Goal: Information Seeking & Learning: Learn about a topic

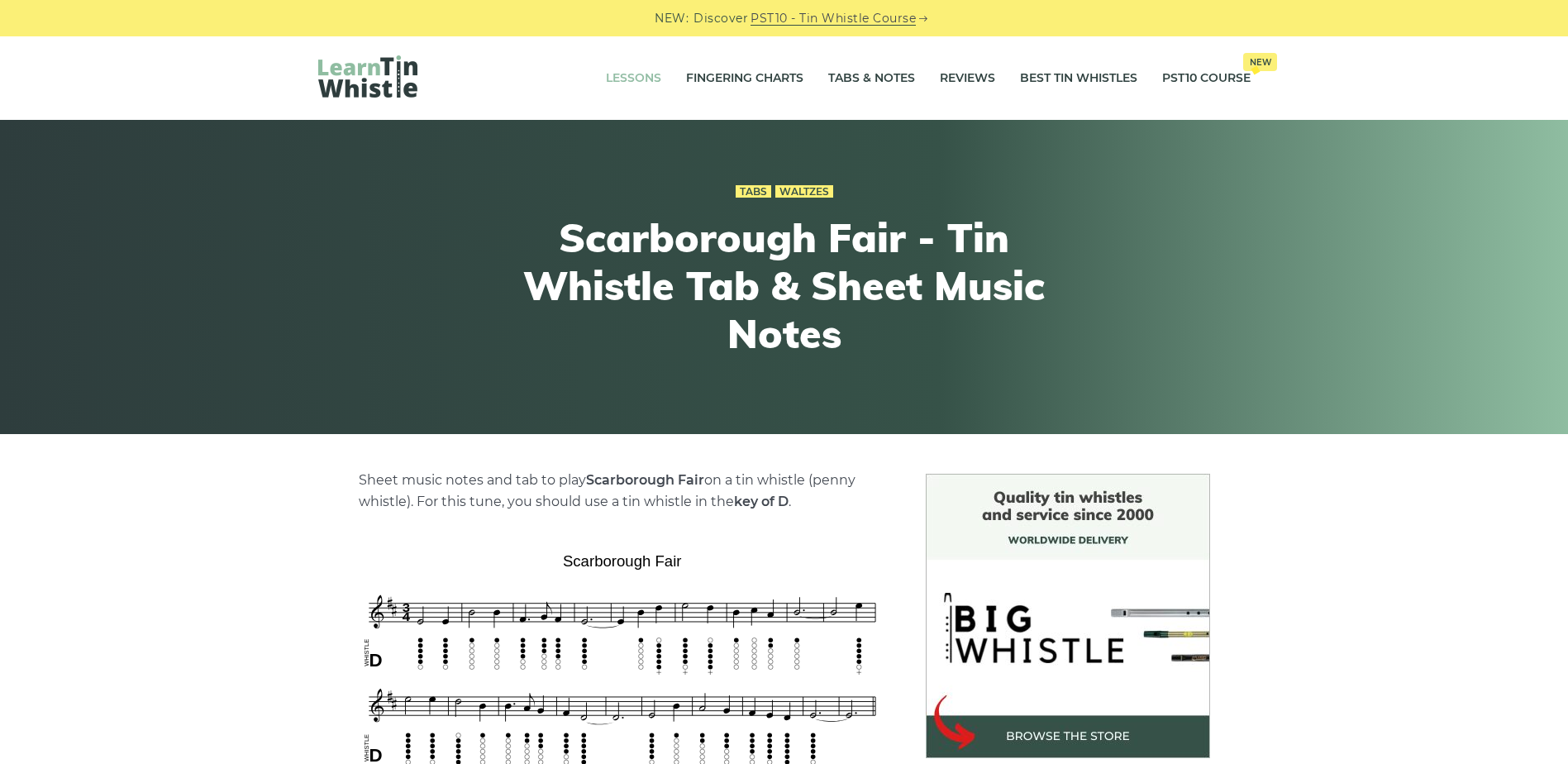
click at [626, 86] on link "Lessons" at bounding box center [634, 78] width 56 height 41
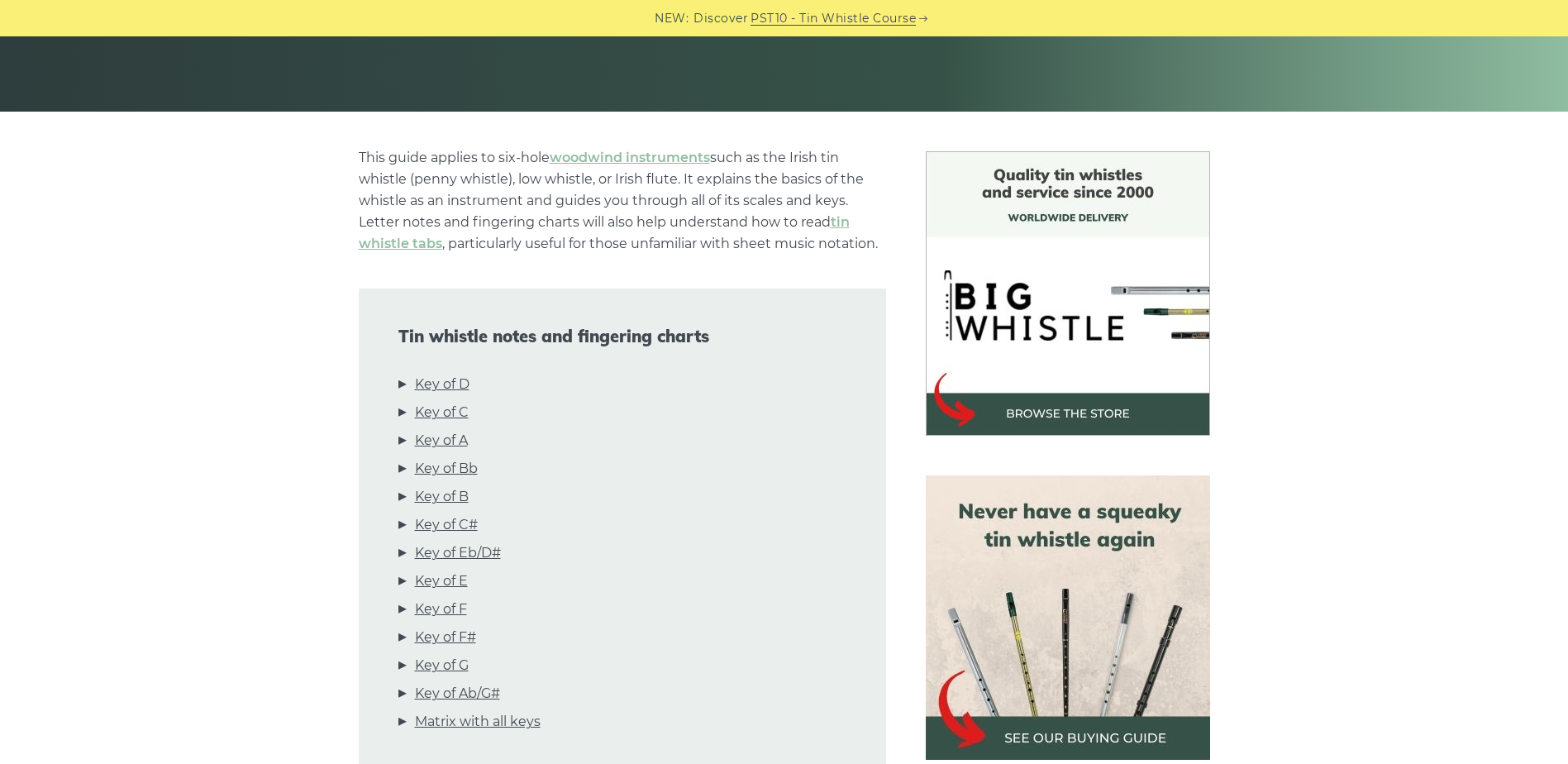
scroll to position [331, 0]
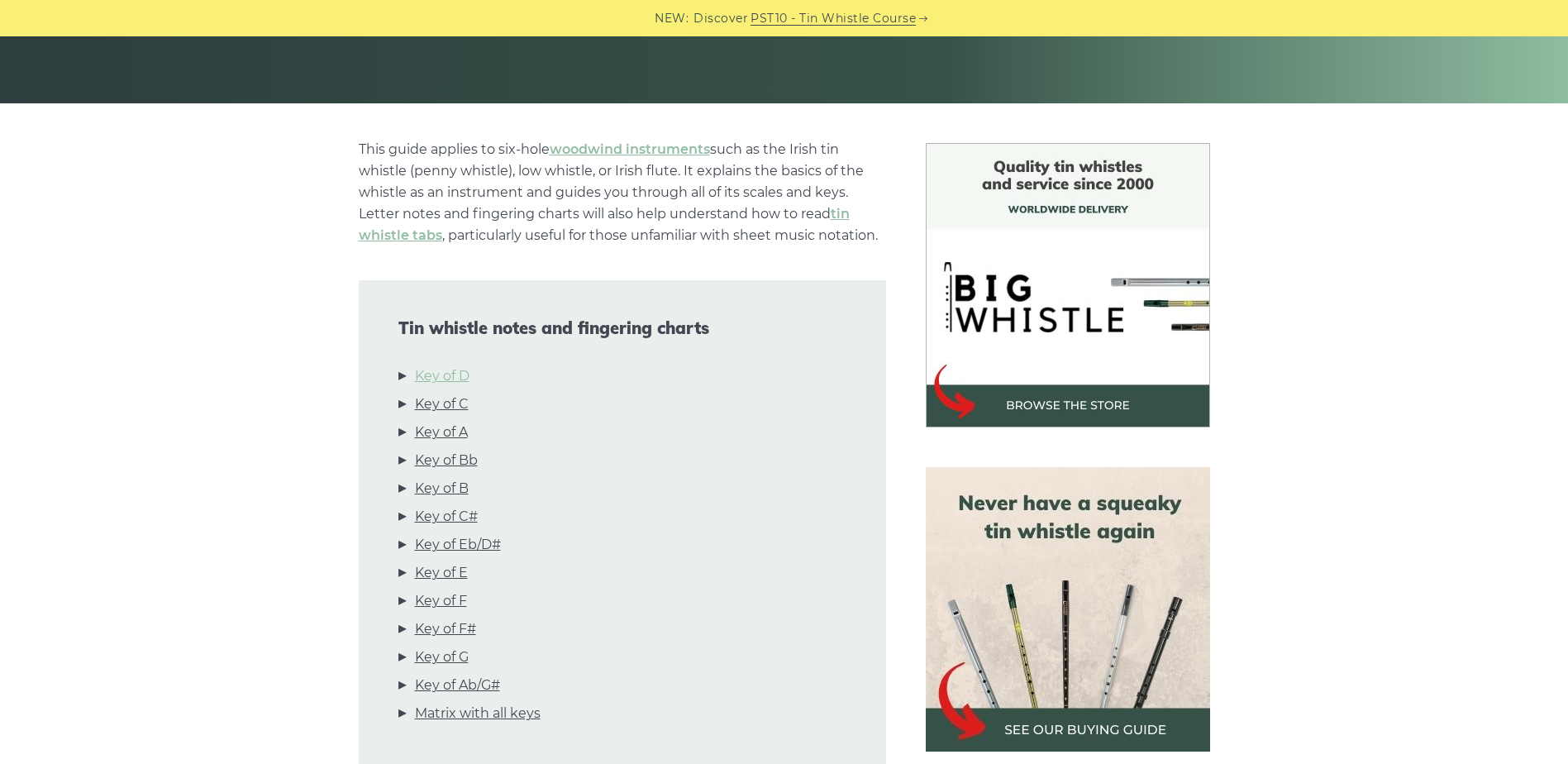
click at [442, 375] on link "Key of D" at bounding box center [442, 375] width 55 height 21
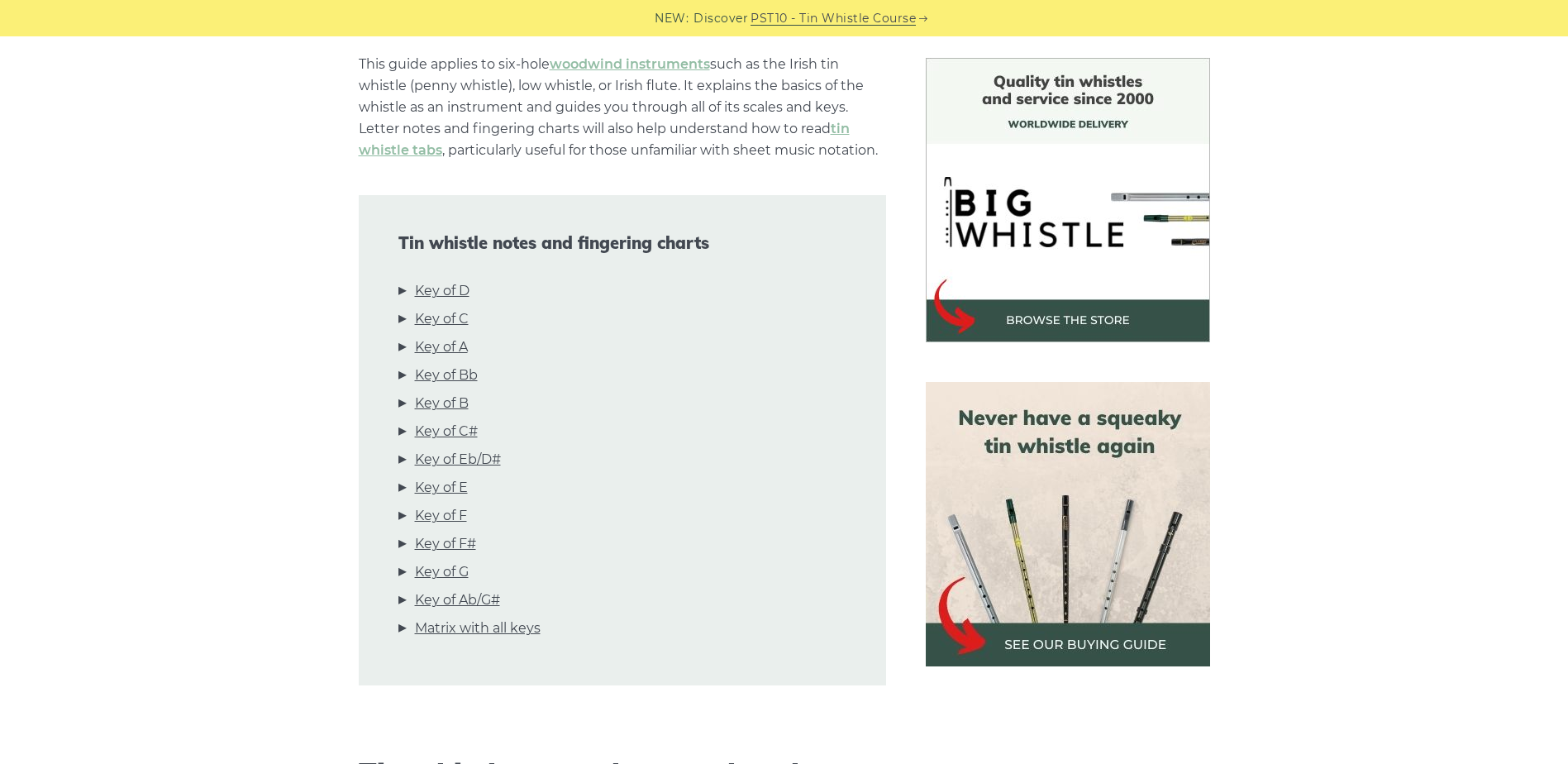
scroll to position [96, 0]
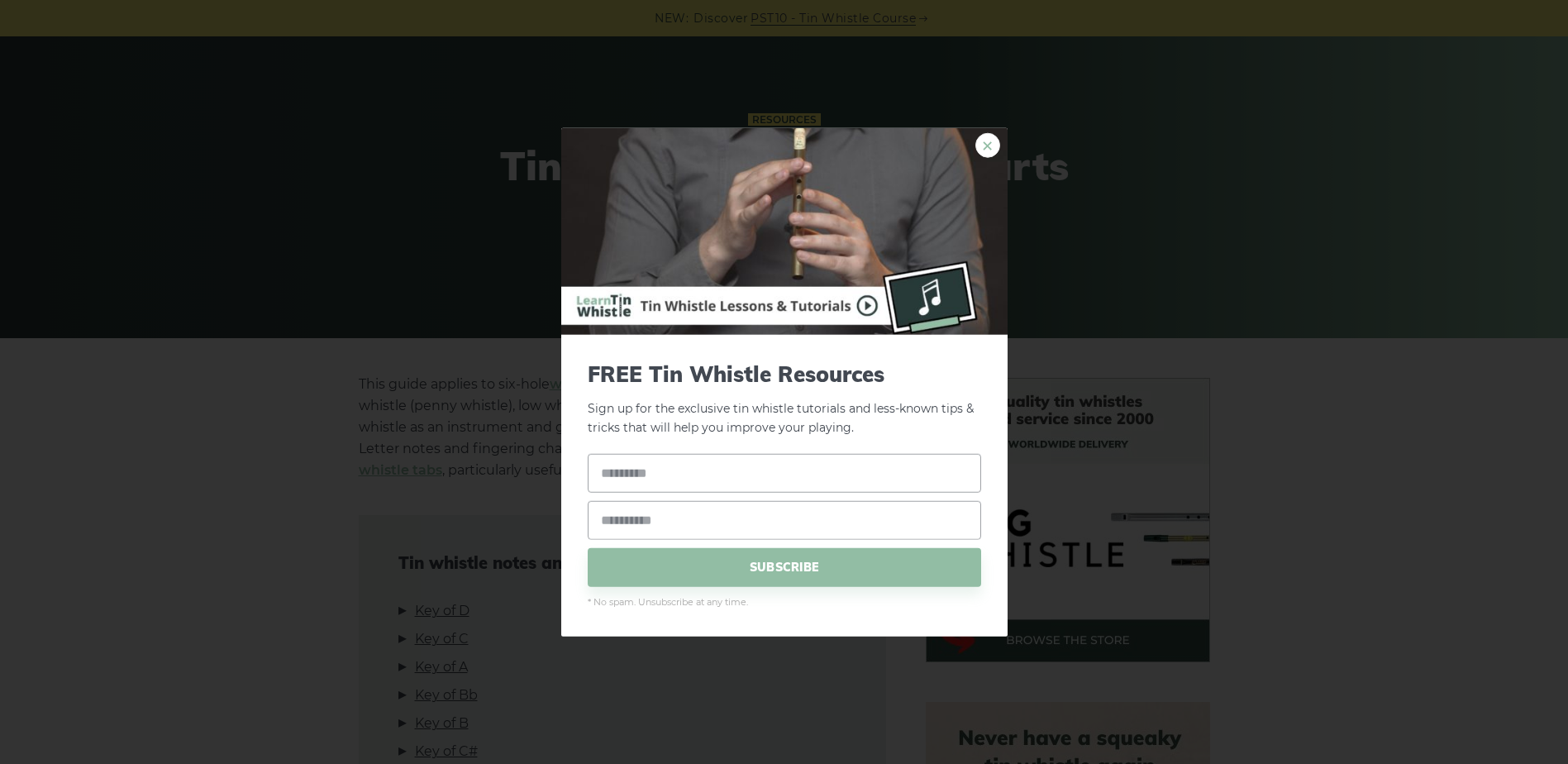
click at [986, 142] on link "×" at bounding box center [987, 145] width 24 height 24
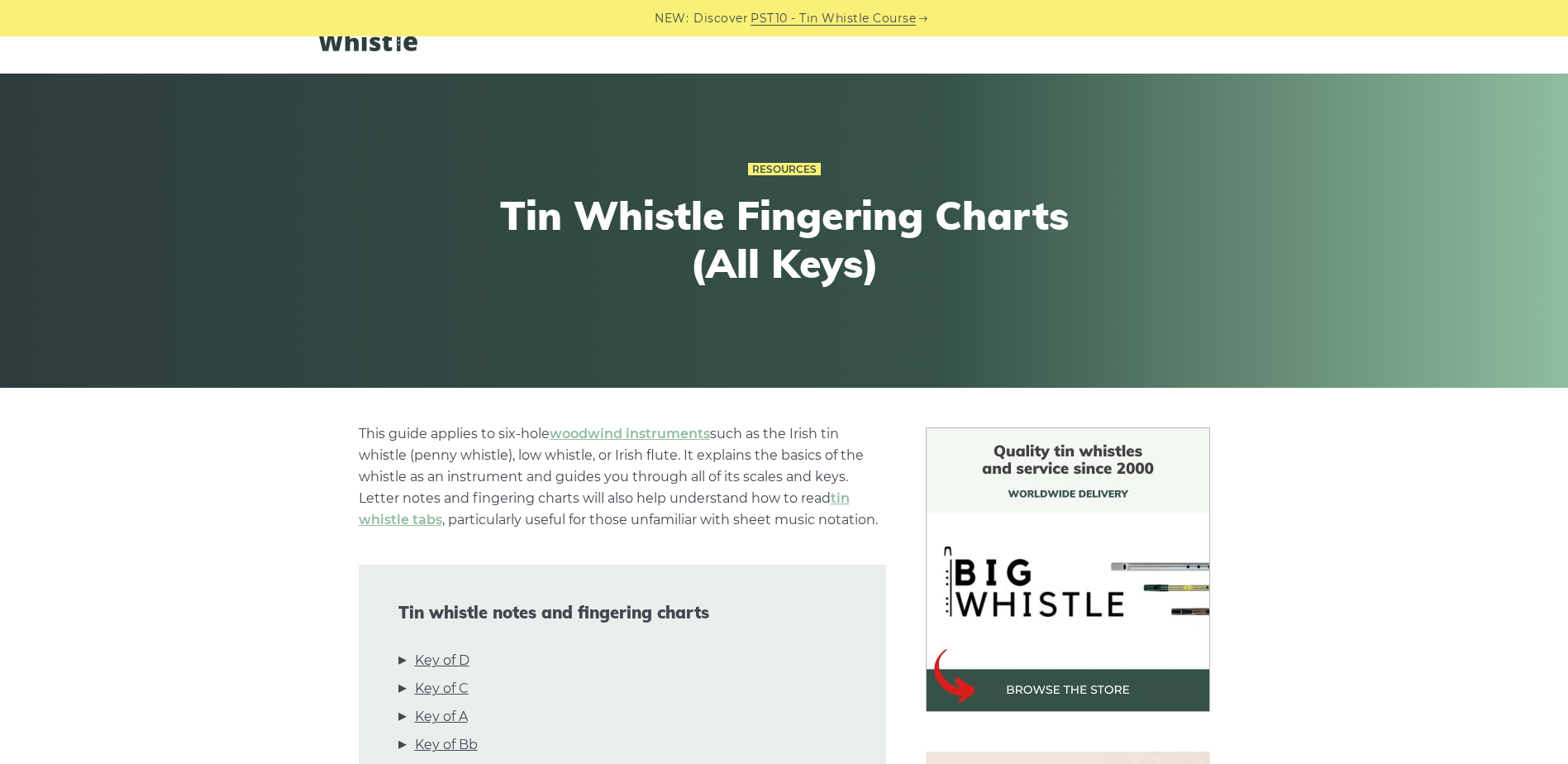
scroll to position [0, 0]
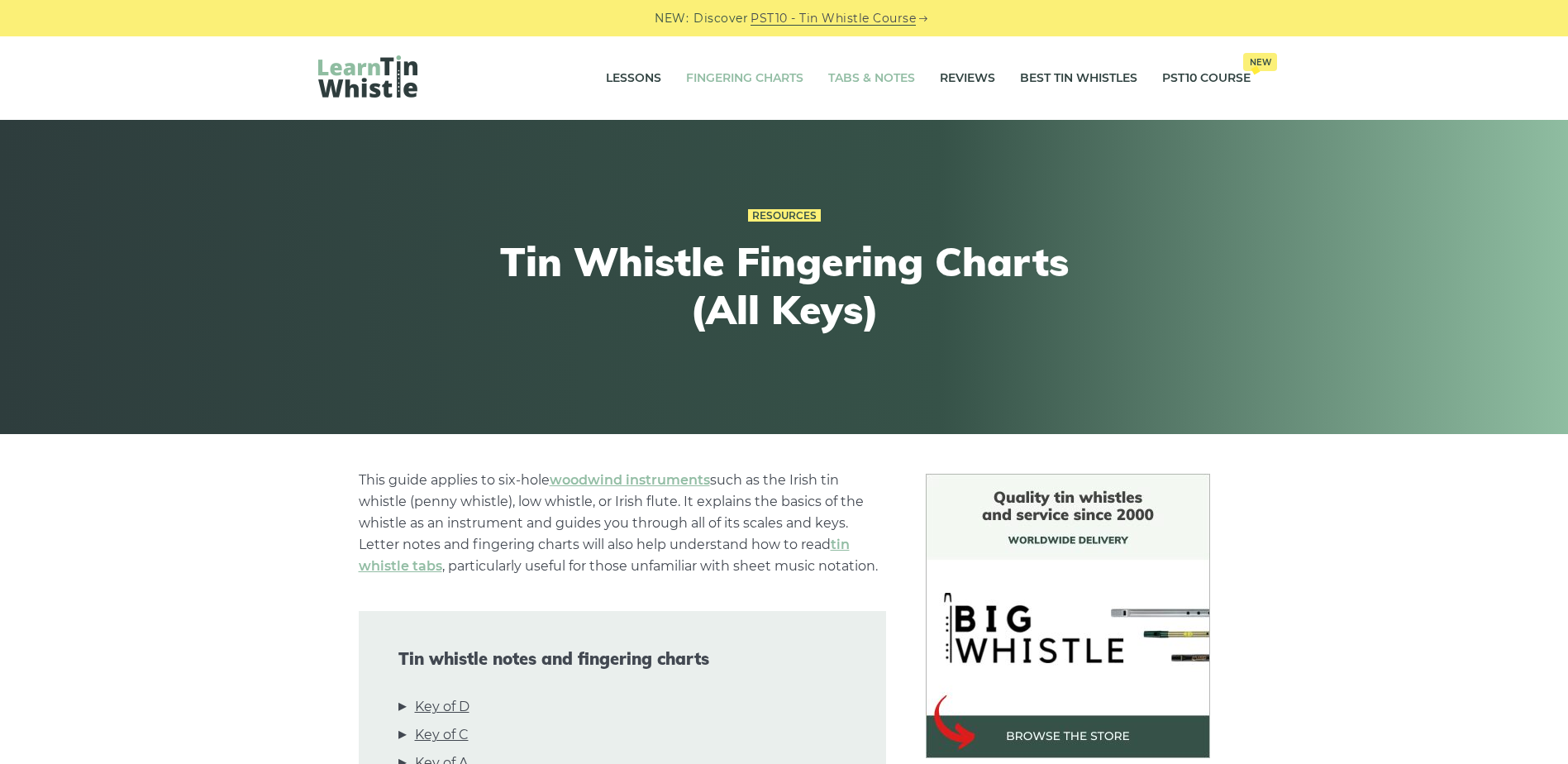
click at [894, 81] on link "Tabs & Notes" at bounding box center [872, 78] width 87 height 41
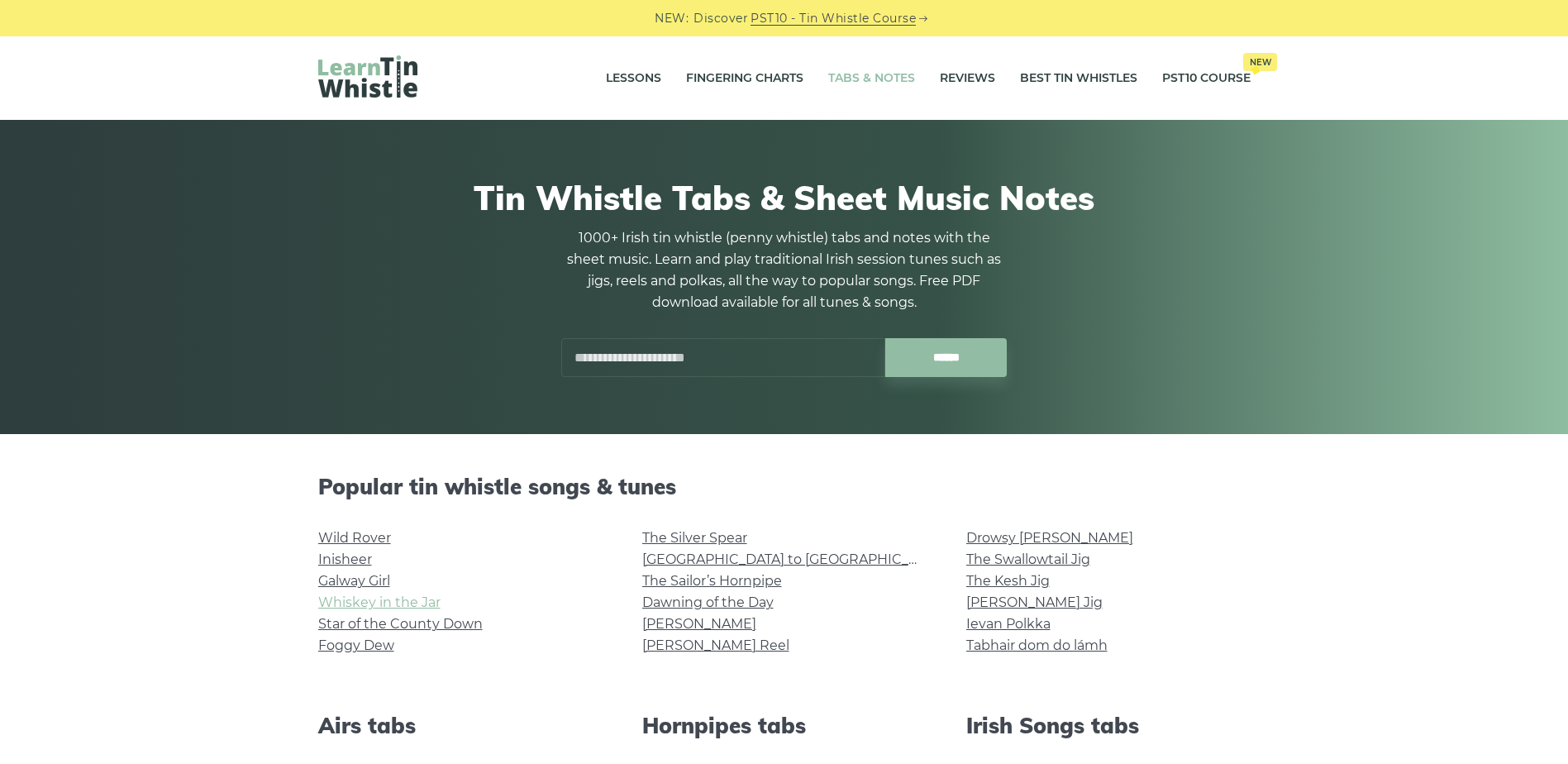
click at [366, 605] on link "Whiskey in the Jar" at bounding box center [379, 602] width 122 height 16
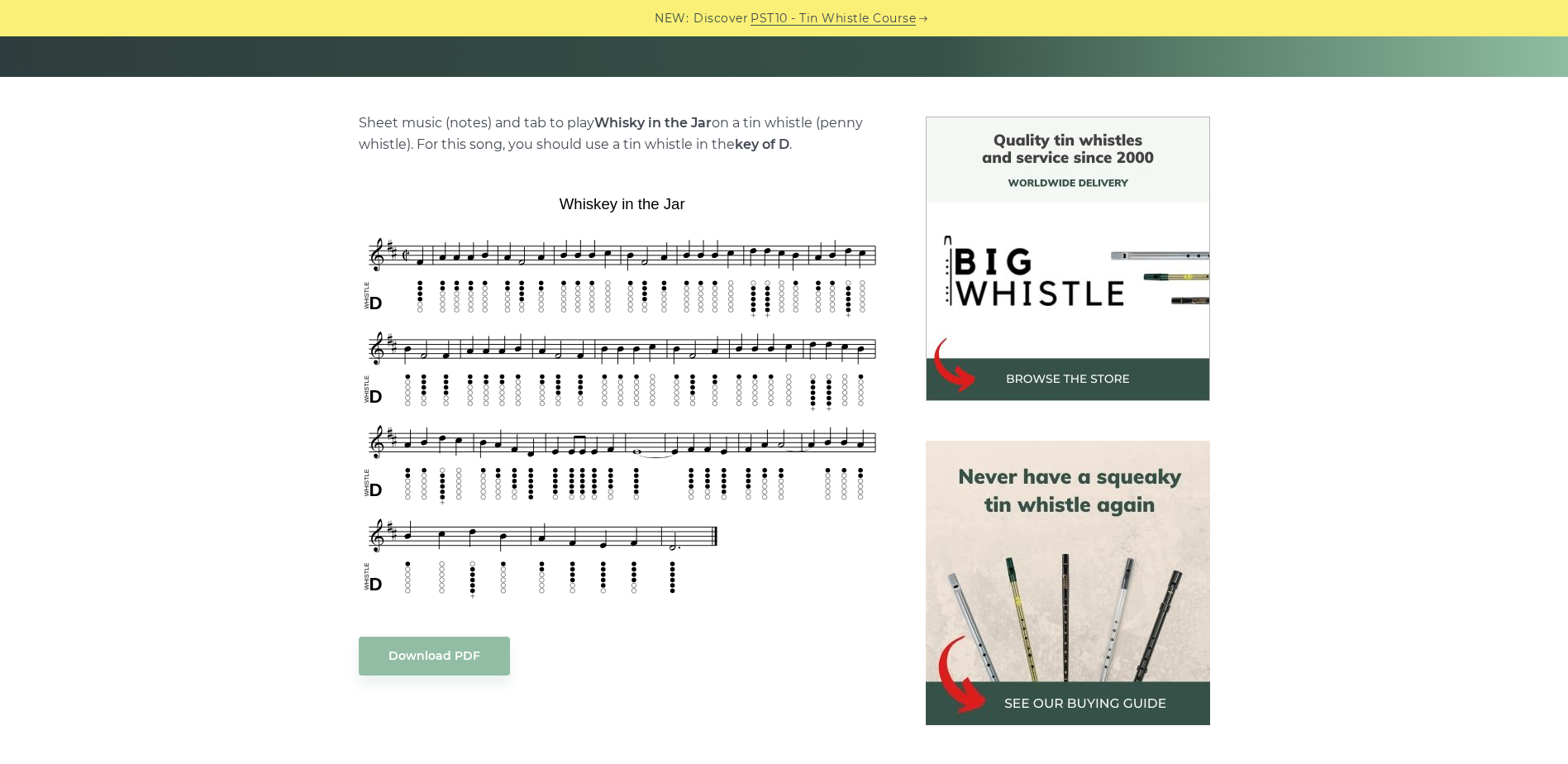
scroll to position [662, 0]
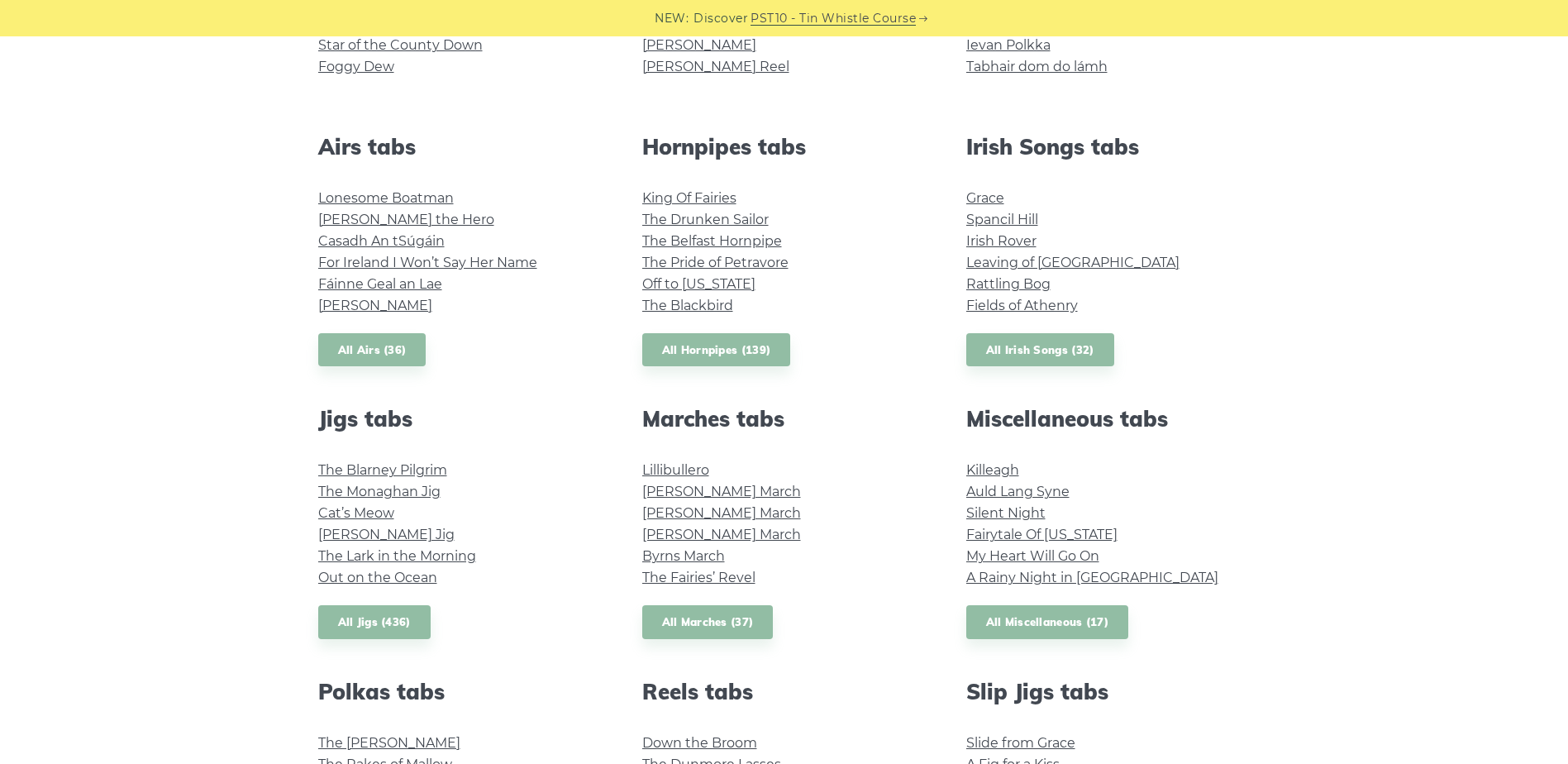
scroll to position [662, 0]
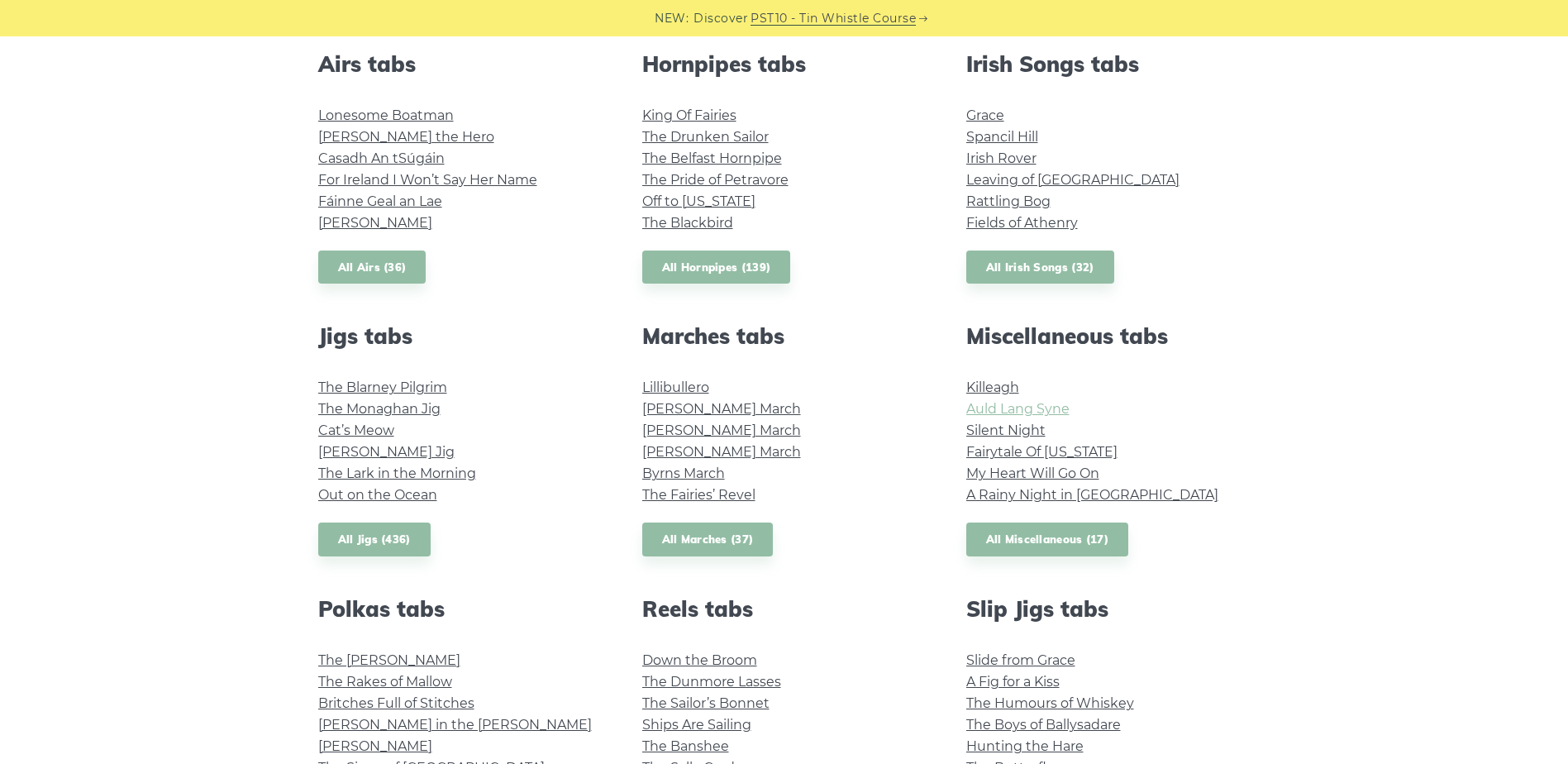
click at [998, 407] on link "Auld Lang Syne" at bounding box center [1018, 409] width 104 height 16
click at [1023, 427] on link "Silent Night" at bounding box center [1007, 430] width 79 height 16
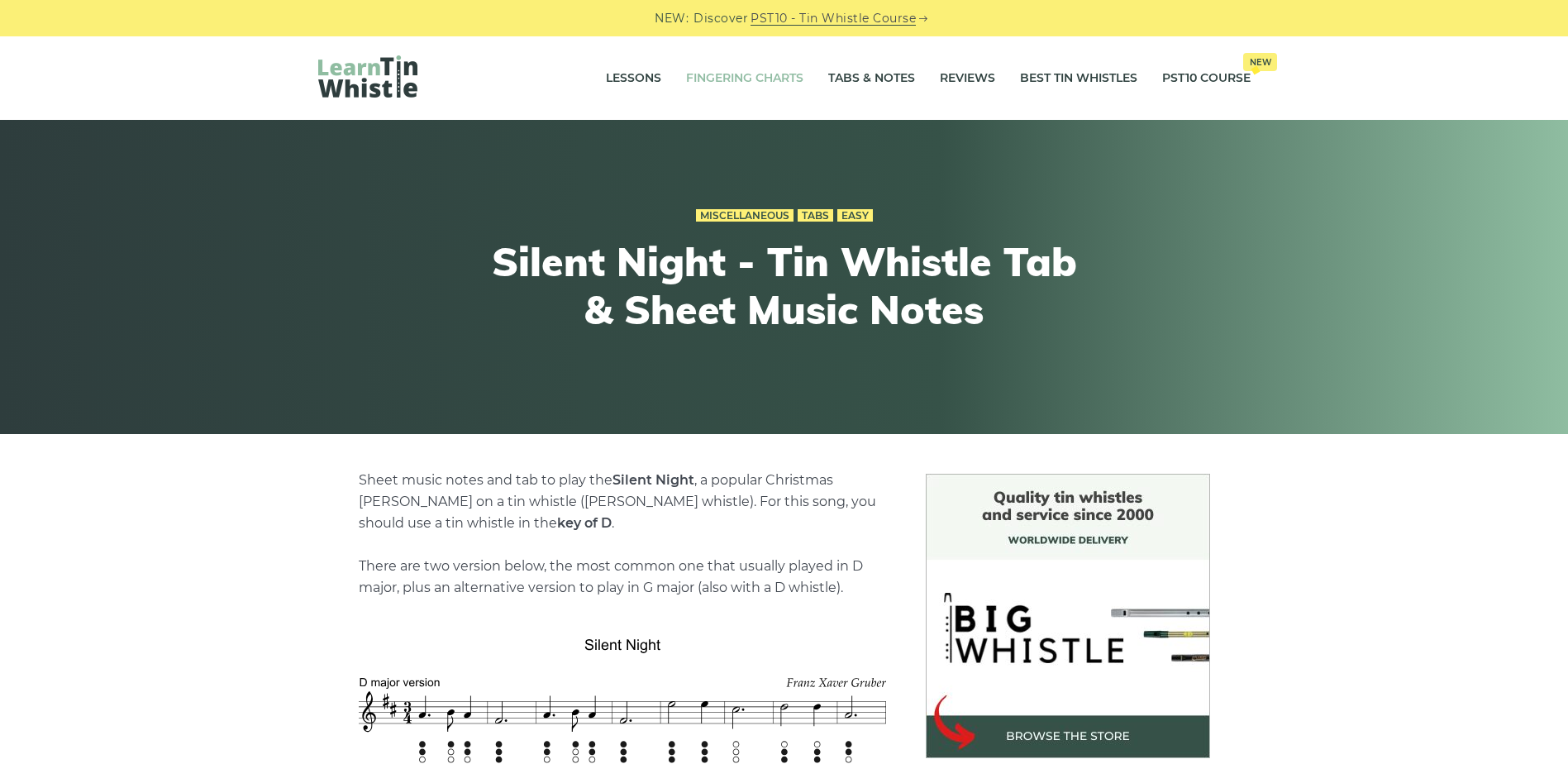
click at [773, 90] on link "Fingering Charts" at bounding box center [744, 78] width 117 height 41
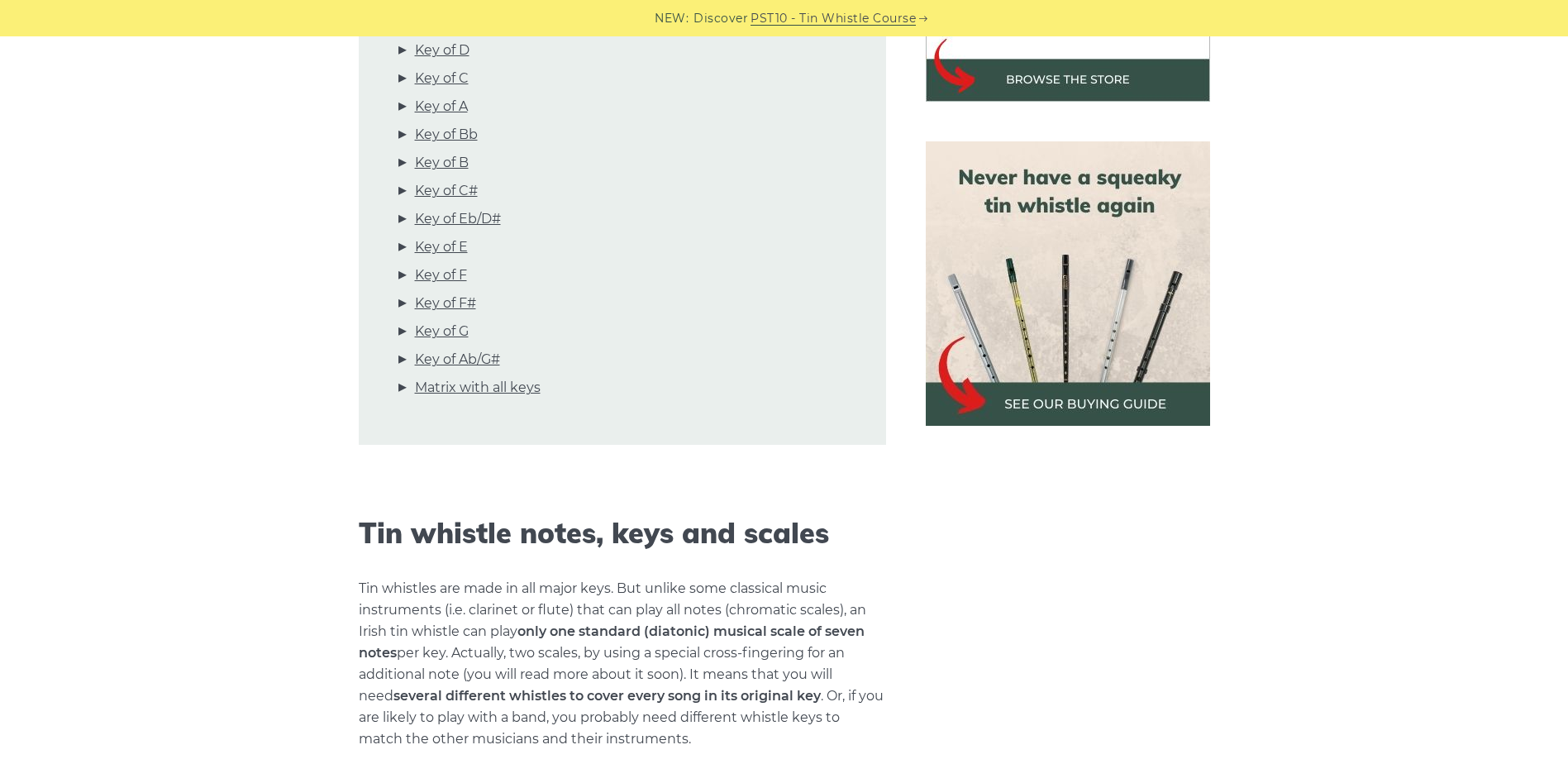
scroll to position [662, 0]
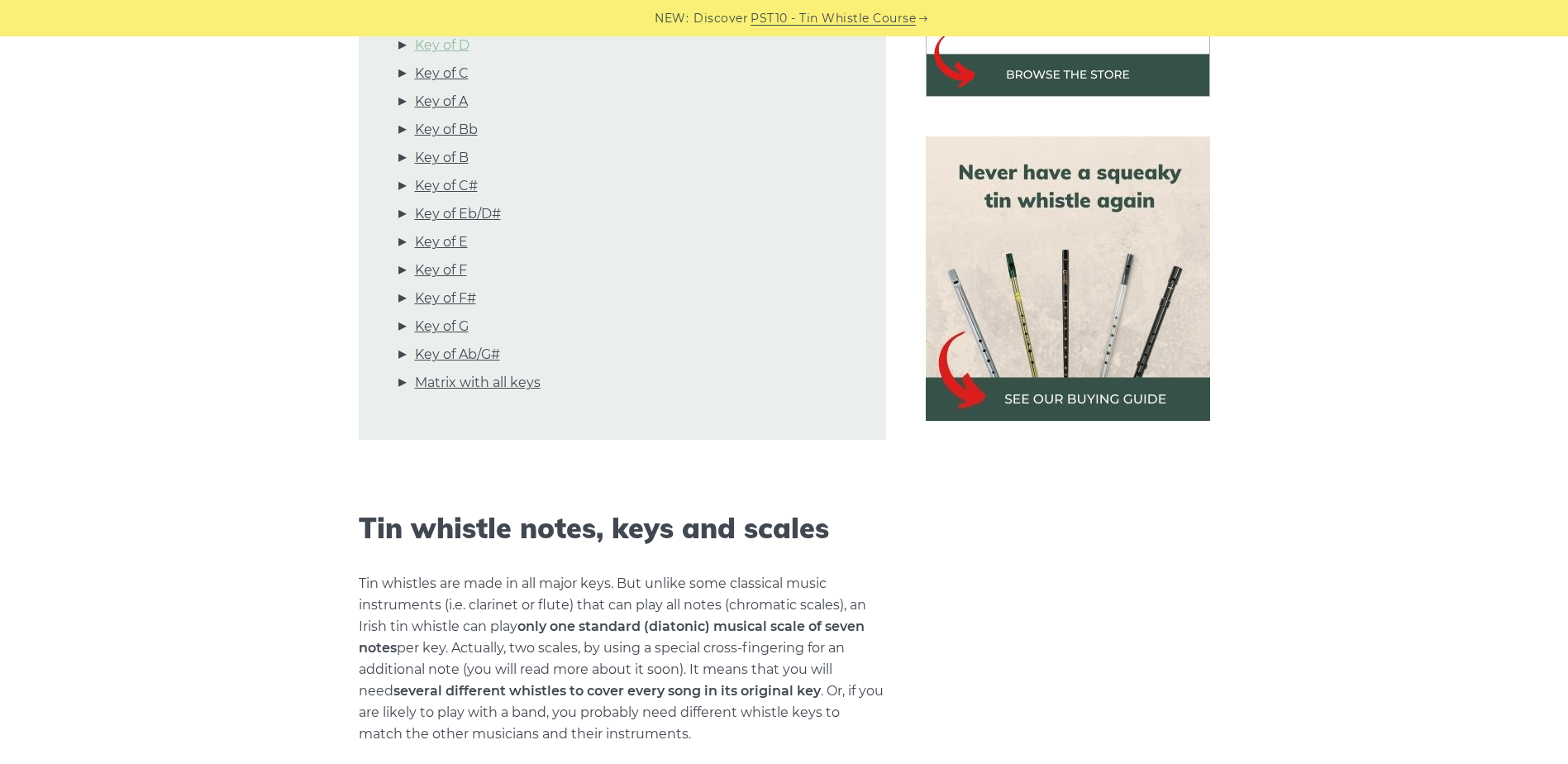
click at [445, 40] on link "Key of D" at bounding box center [442, 45] width 55 height 21
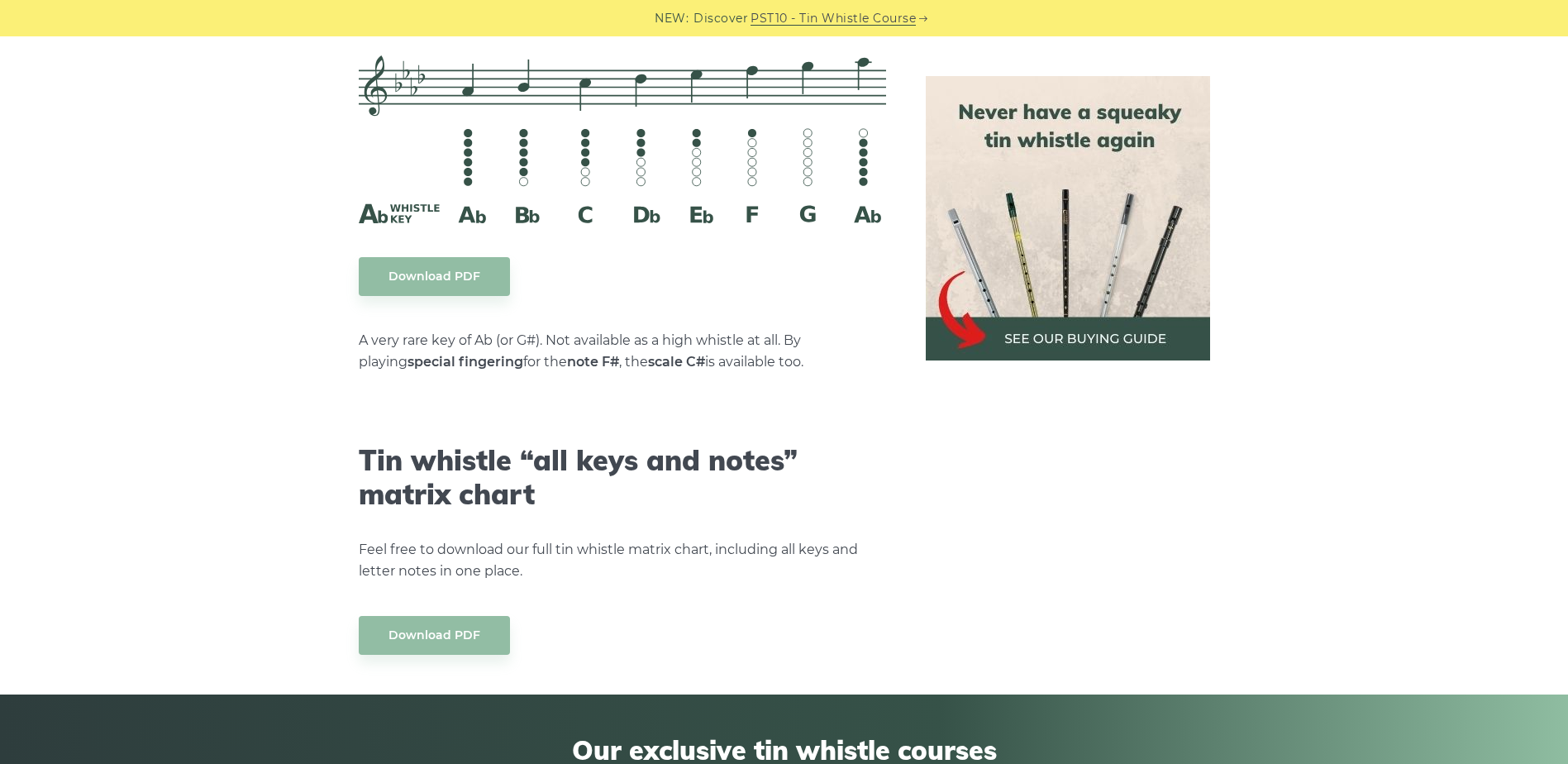
scroll to position [9111, 0]
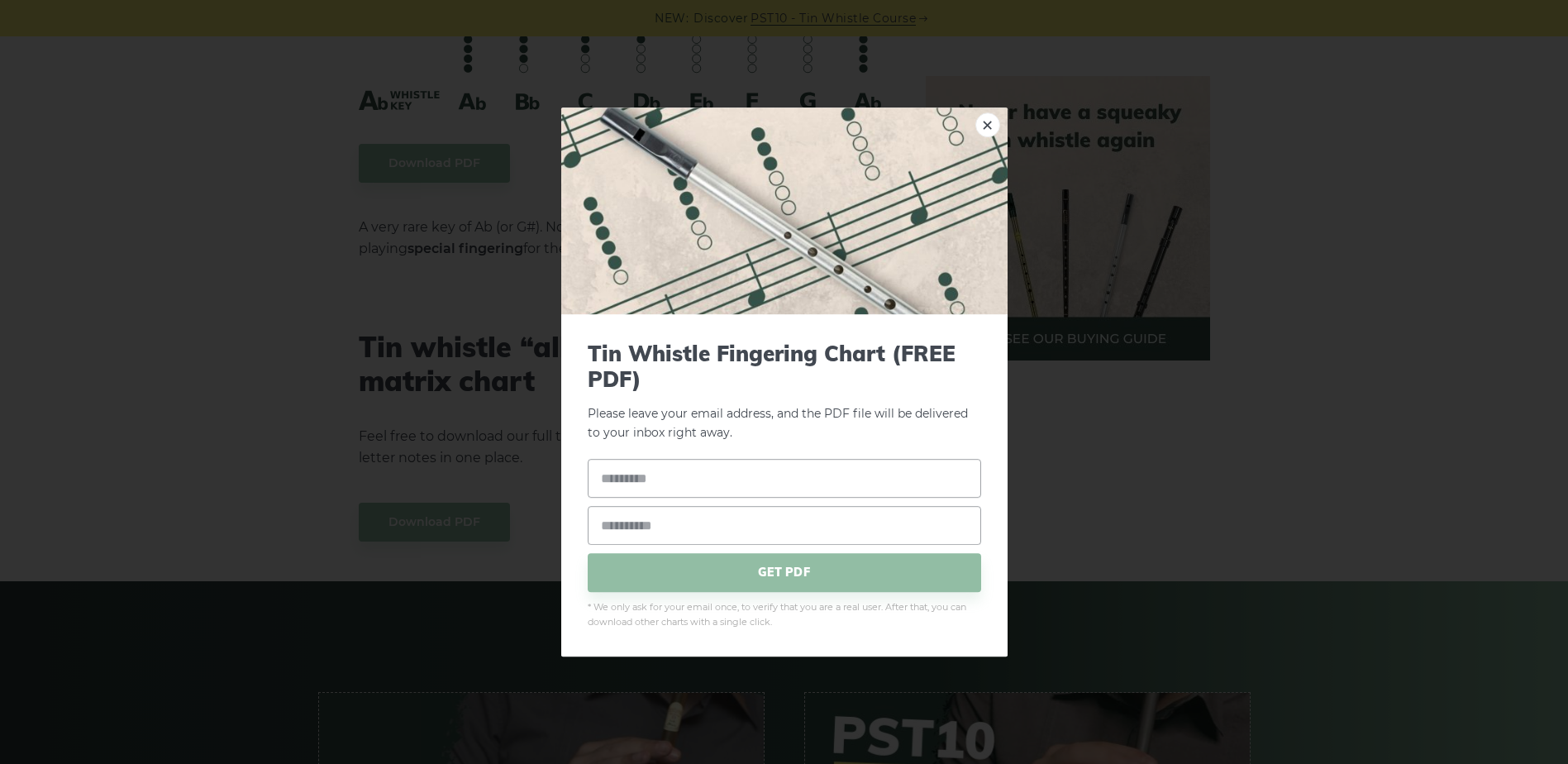
click at [992, 118] on link "×" at bounding box center [987, 124] width 24 height 24
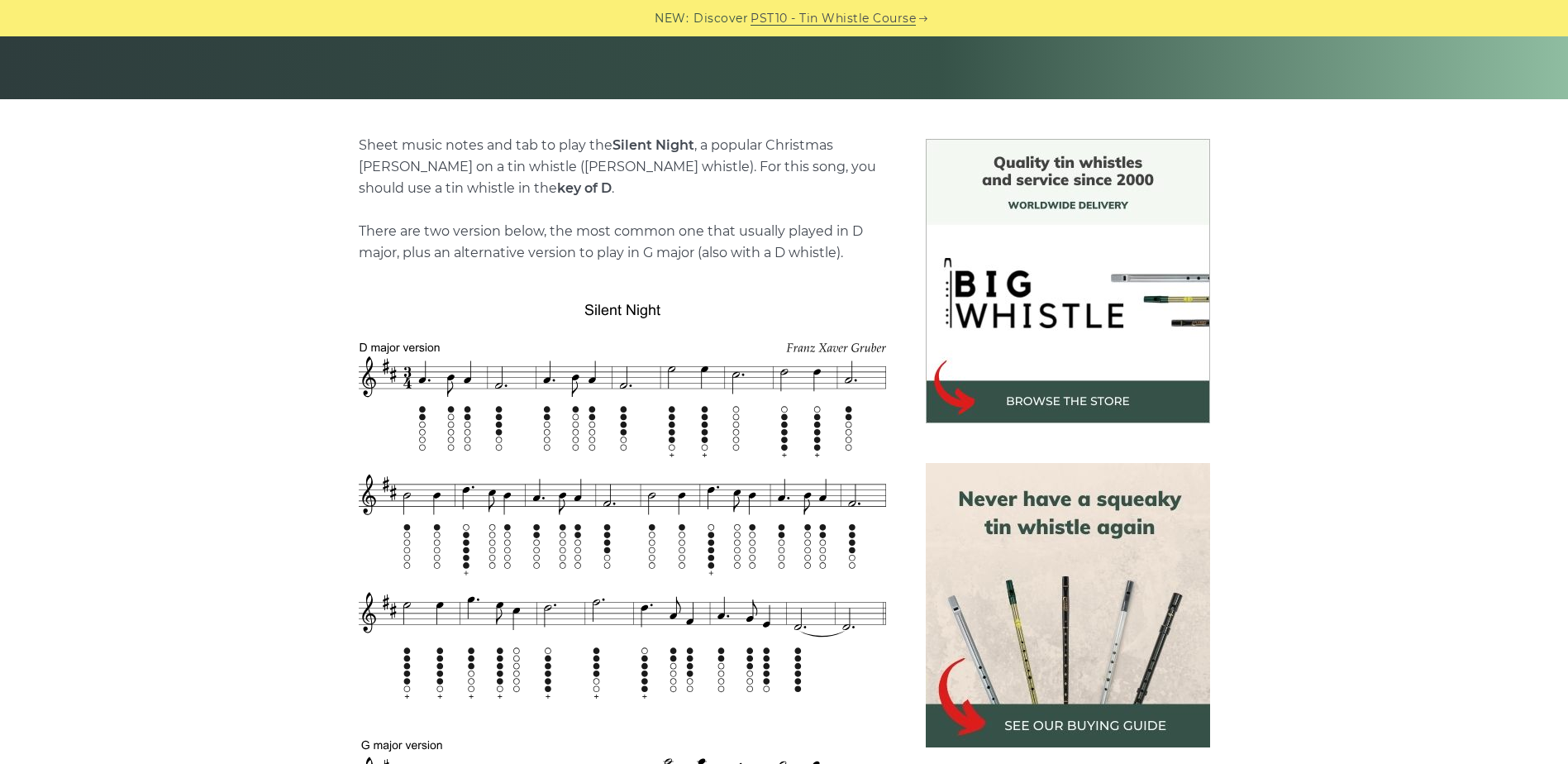
scroll to position [331, 0]
